Goal: Task Accomplishment & Management: Use online tool/utility

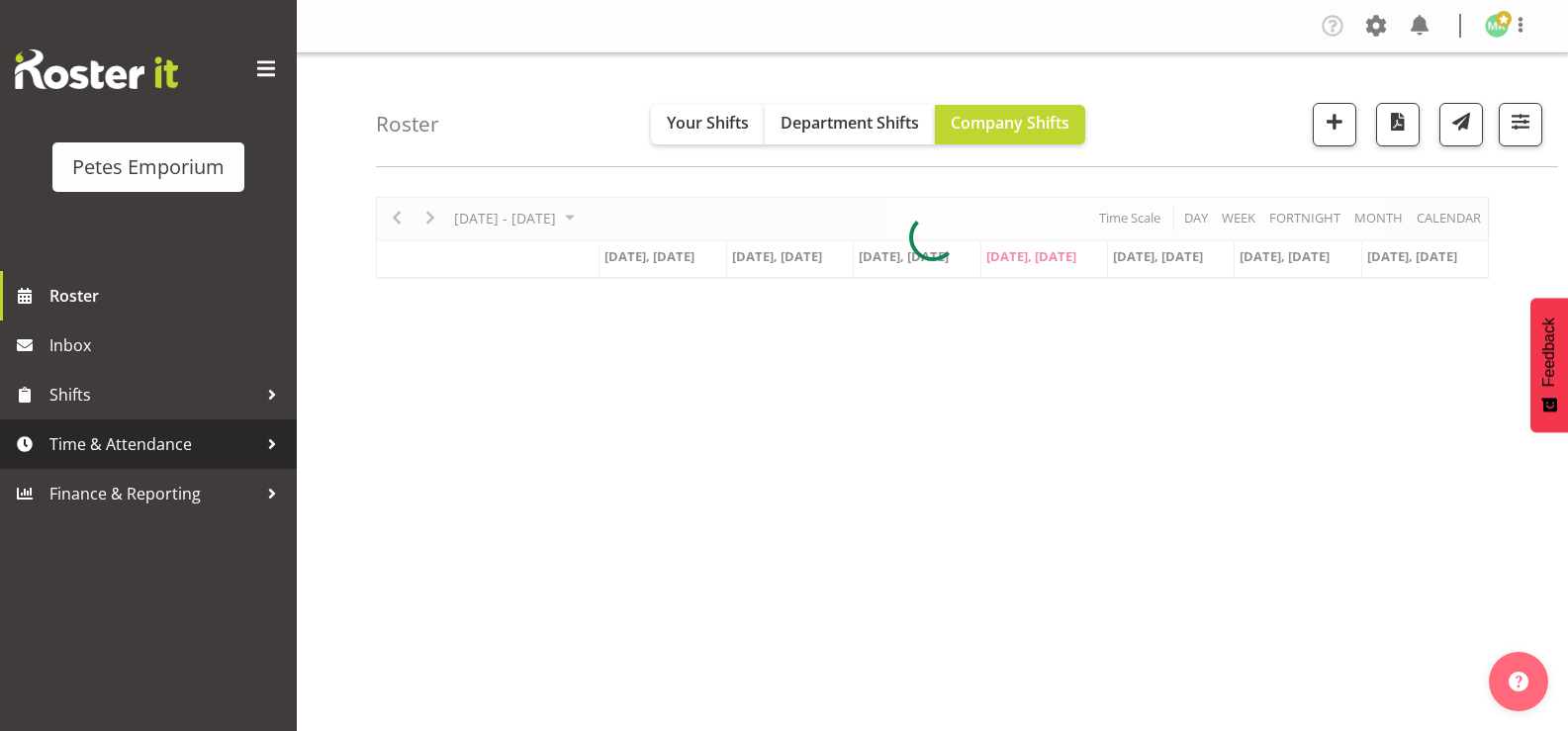
click at [207, 448] on span "Time & Attendance" at bounding box center [153, 445] width 208 height 30
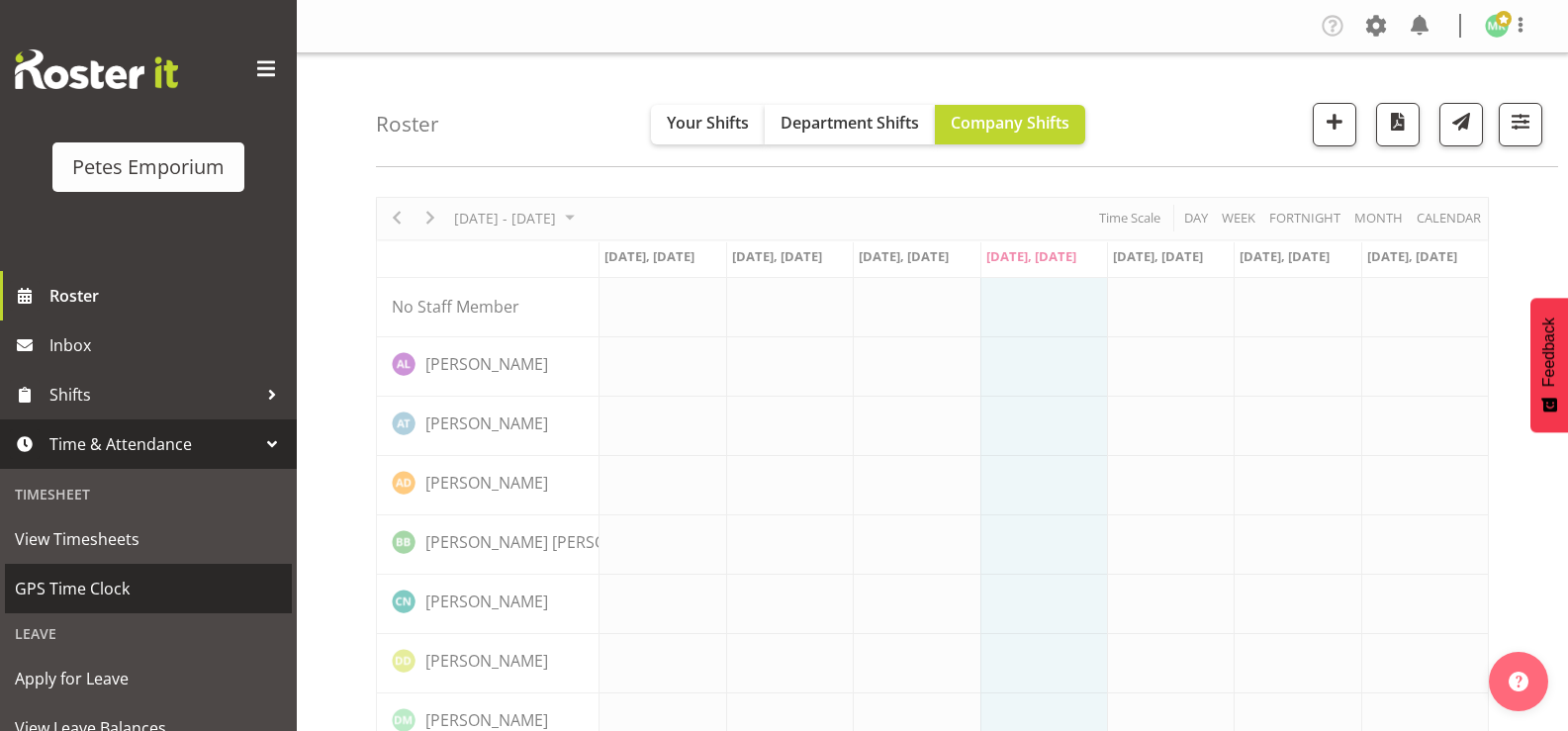
click at [178, 579] on span "GPS Time Clock" at bounding box center [148, 589] width 267 height 30
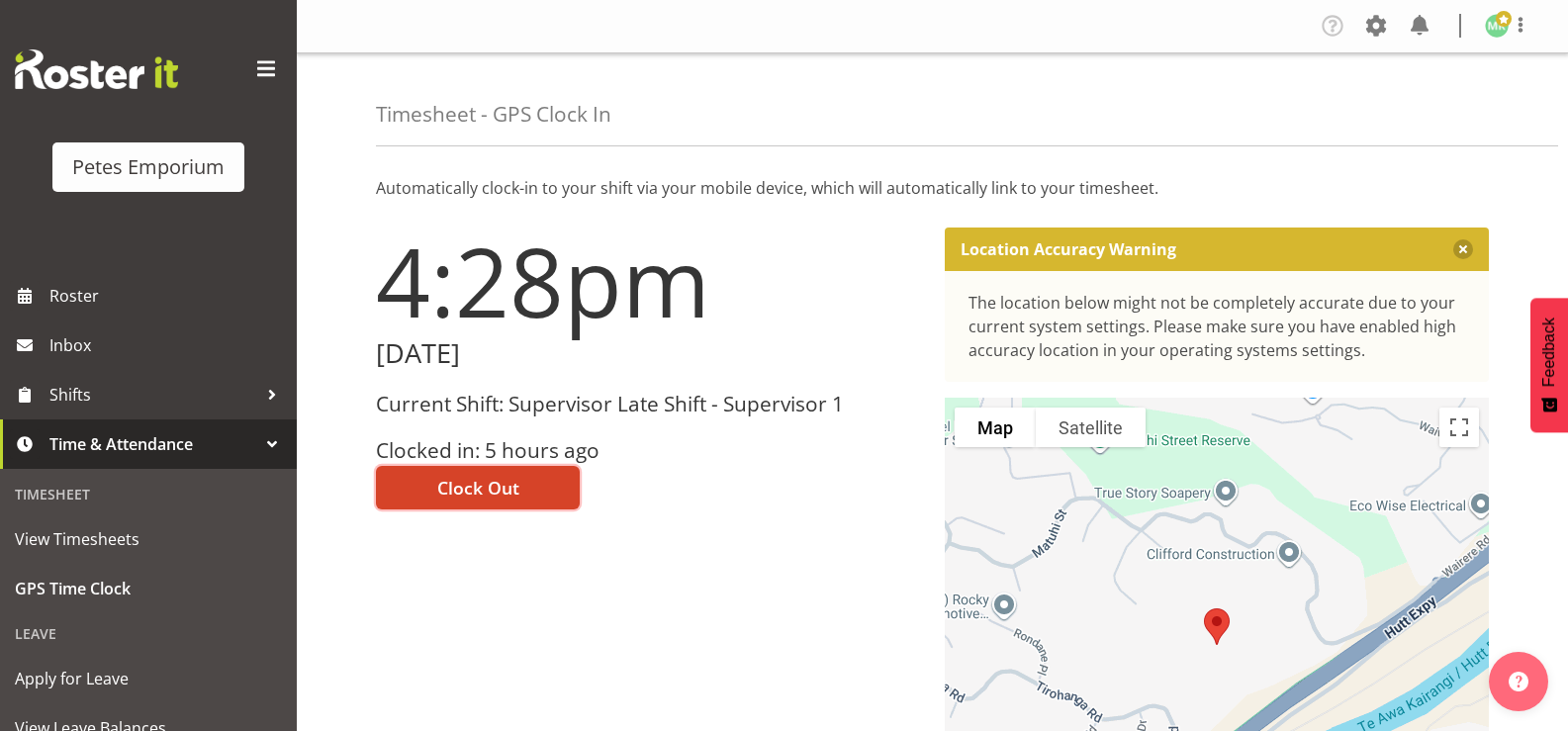
click at [459, 484] on span "Clock Out" at bounding box center [478, 487] width 83 height 26
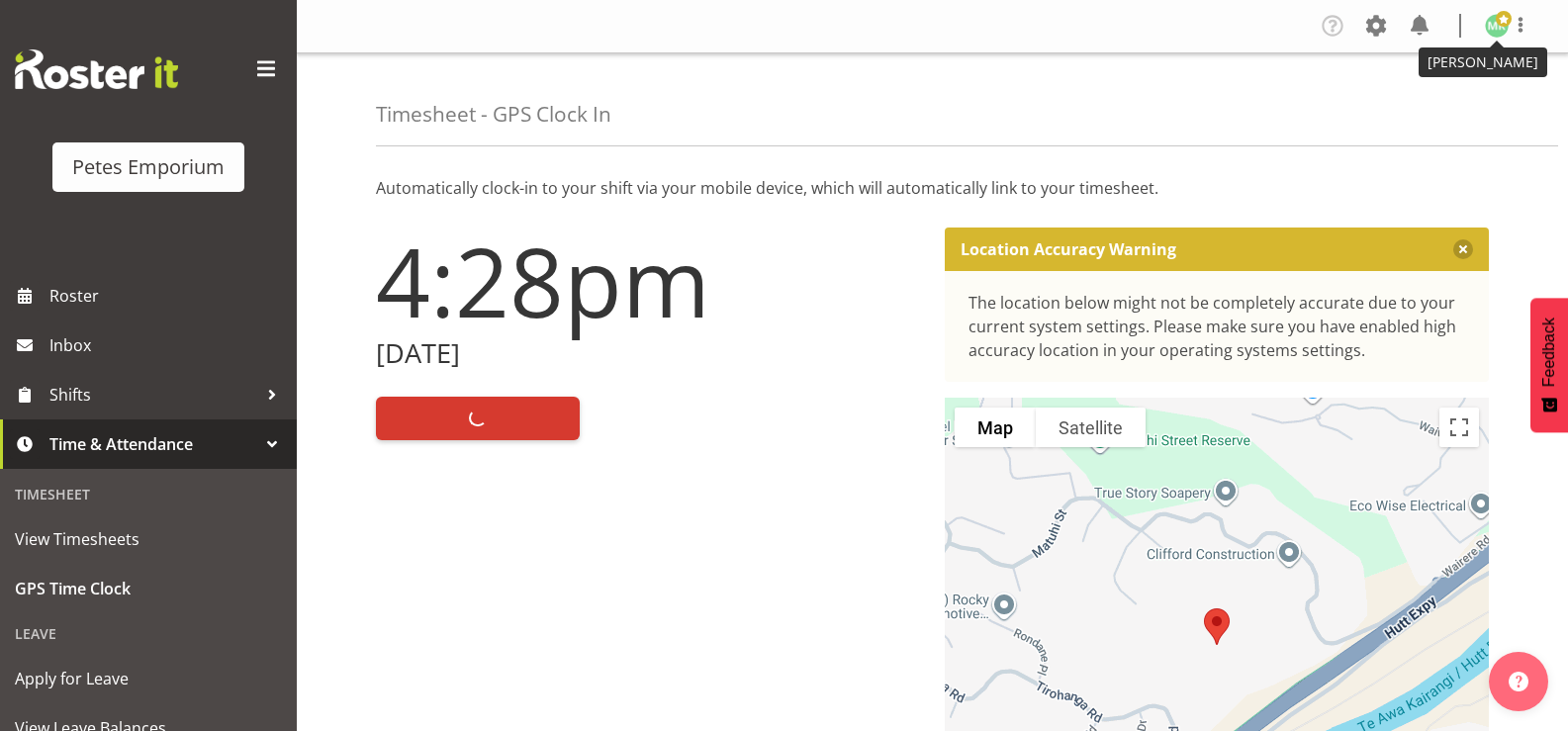
click at [1502, 25] on span at bounding box center [1503, 19] width 16 height 16
click at [1404, 109] on link "Log Out" at bounding box center [1437, 104] width 190 height 36
